Goal: Navigation & Orientation: Go to known website

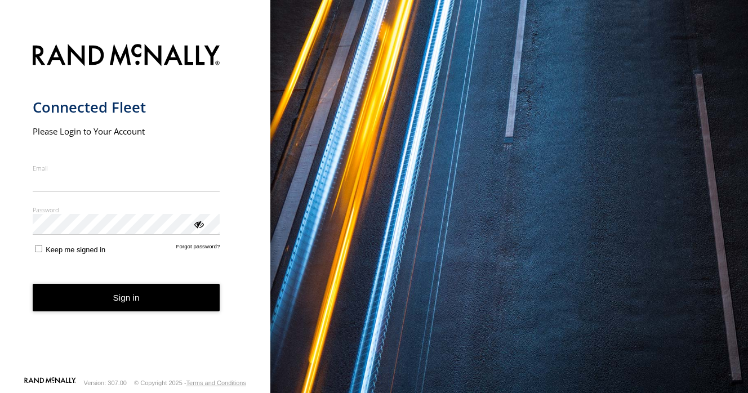
click at [111, 175] on input "Email" at bounding box center [126, 182] width 187 height 20
type input "**********"
click at [46, 245] on label "Keep me signed in" at bounding box center [69, 248] width 73 height 11
click at [108, 310] on button "Sign in" at bounding box center [126, 298] width 187 height 28
